Goal: Register for event/course

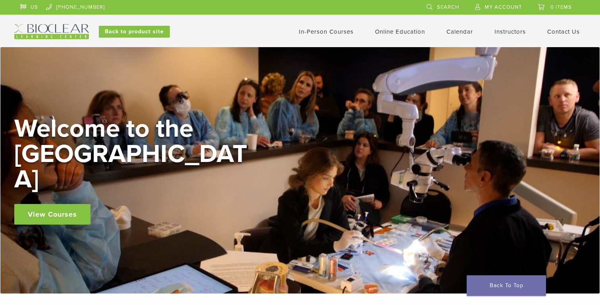
click at [463, 32] on link "Calendar" at bounding box center [459, 31] width 27 height 7
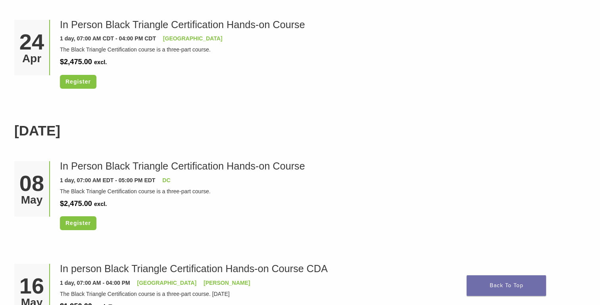
scroll to position [1866, 0]
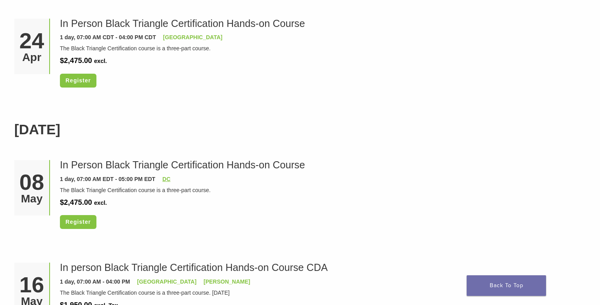
click at [166, 182] on link "DC" at bounding box center [166, 179] width 8 height 6
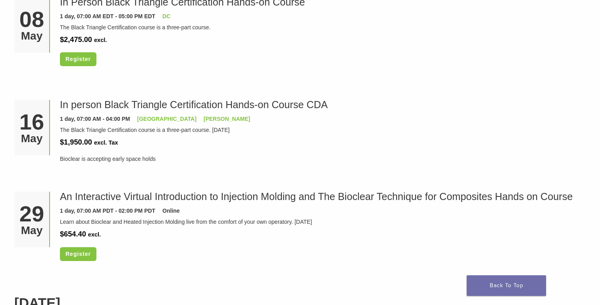
scroll to position [2031, 0]
